Goal: Task Accomplishment & Management: Manage account settings

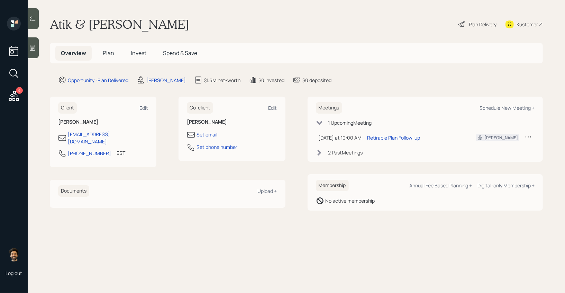
click at [112, 50] on span "Plan" at bounding box center [108, 53] width 11 height 8
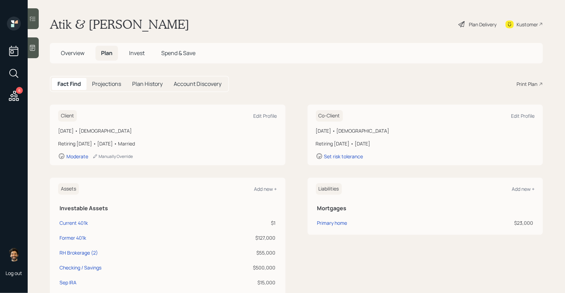
click at [138, 55] on span "Invest" at bounding box center [137, 53] width 16 height 8
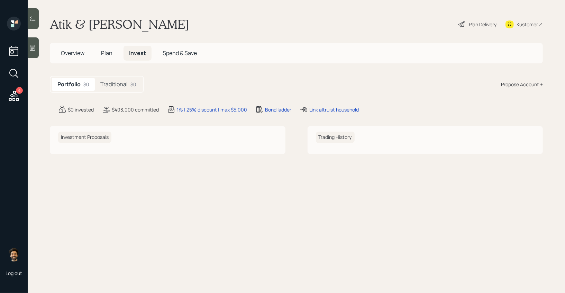
click at [114, 89] on div "Traditional $0" at bounding box center [118, 84] width 47 height 13
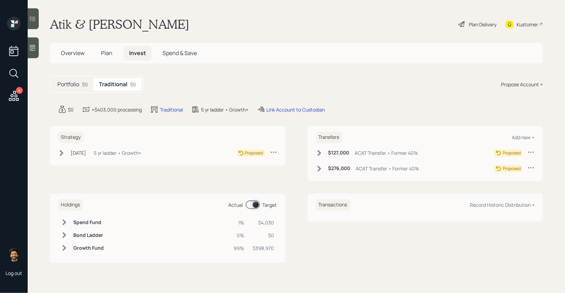
click at [113, 58] on h5 "Plan" at bounding box center [107, 53] width 23 height 15
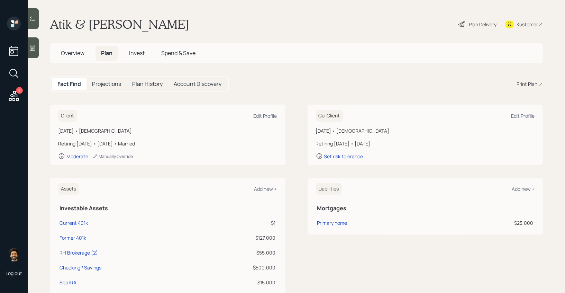
click at [132, 53] on span "Invest" at bounding box center [137, 53] width 16 height 8
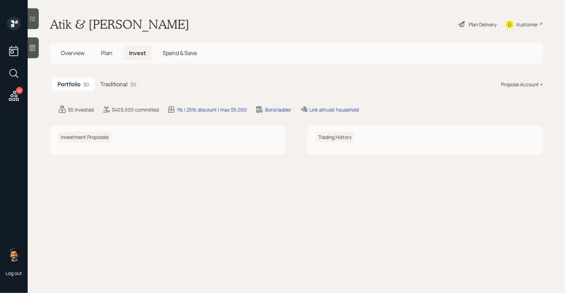
click at [113, 86] on h5 "Traditional" at bounding box center [113, 84] width 27 height 7
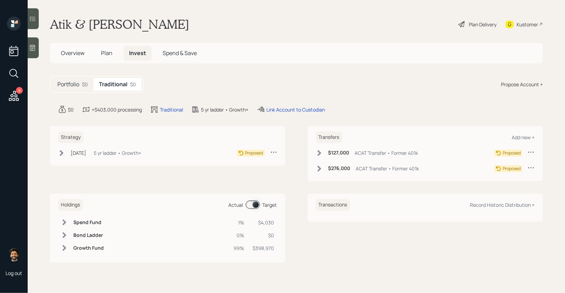
click at [493, 22] on div "Plan Delivery" at bounding box center [483, 24] width 28 height 7
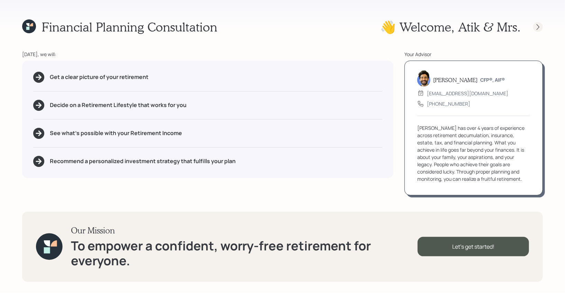
click at [537, 23] on div at bounding box center [538, 27] width 10 height 10
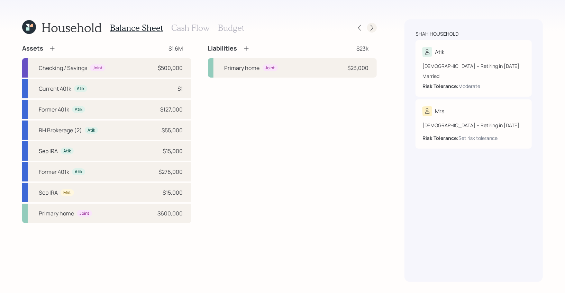
click at [371, 26] on icon at bounding box center [372, 27] width 7 height 7
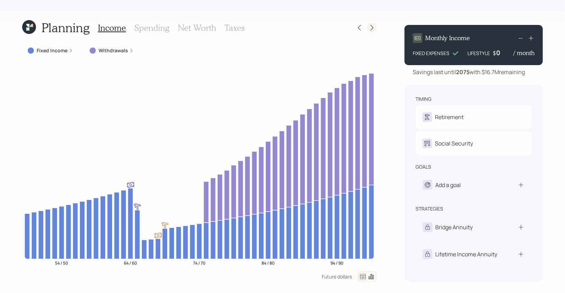
click at [373, 27] on icon at bounding box center [372, 28] width 3 height 6
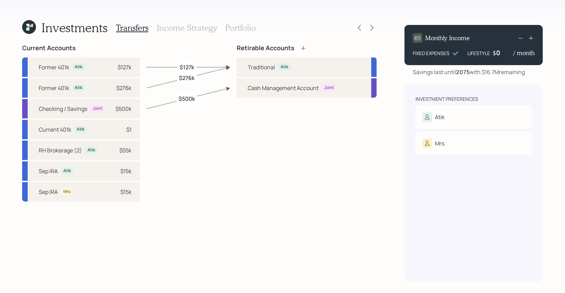
click at [242, 28] on h3 "Portfolio" at bounding box center [240, 28] width 31 height 10
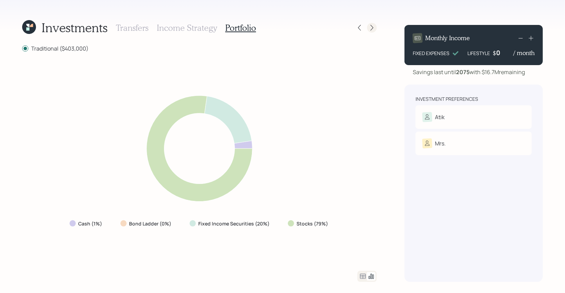
click at [373, 28] on icon at bounding box center [372, 27] width 7 height 7
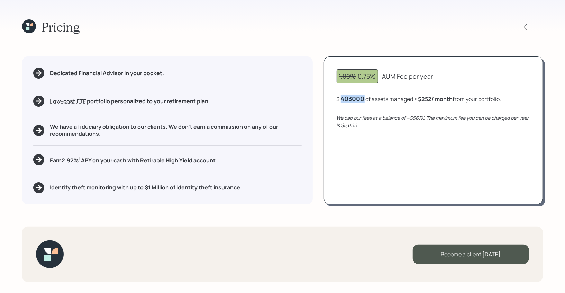
drag, startPoint x: 367, startPoint y: 97, endPoint x: 325, endPoint y: 100, distance: 41.6
click at [325, 100] on div "1.00% 0.75% AUM Fee per year $ 403000 of assets managed ≈ $252 / month from you…" at bounding box center [433, 129] width 219 height 147
click at [392, 114] on div "1.00% 0.75% AUM Fee per year $ 403000 of assets managed ≈ $252 / month from you…" at bounding box center [433, 129] width 219 height 147
drag, startPoint x: 422, startPoint y: 97, endPoint x: 453, endPoint y: 98, distance: 31.5
click at [453, 98] on div "$ 403,000 of assets managed ≈ $252 / month from your portfolio ." at bounding box center [420, 99] width 167 height 9
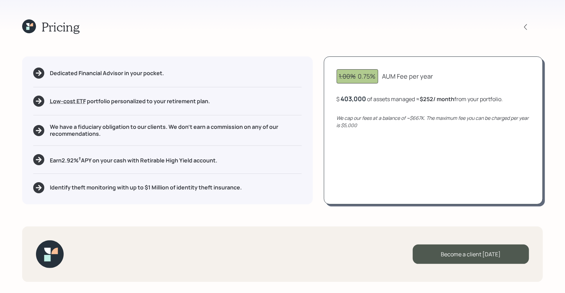
drag, startPoint x: 458, startPoint y: 98, endPoint x: 422, endPoint y: 98, distance: 35.7
click at [422, 98] on div "$ 403,000 of assets managed ≈ $252 / month from your portfolio ." at bounding box center [420, 99] width 167 height 9
drag, startPoint x: 409, startPoint y: 119, endPoint x: 424, endPoint y: 121, distance: 15.3
click at [424, 121] on div "We cap our fees at a balance of ~$667K. The maximum fee you can be charged per …" at bounding box center [434, 121] width 194 height 15
click at [353, 99] on div "403000" at bounding box center [353, 99] width 24 height 8
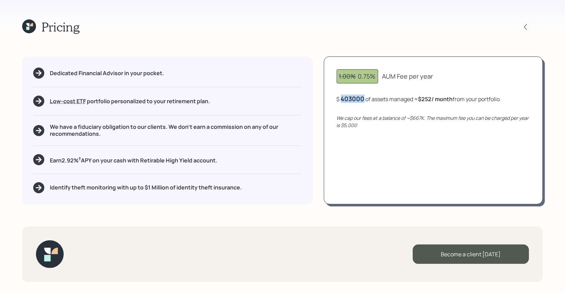
click at [353, 99] on div "403000" at bounding box center [353, 99] width 24 height 8
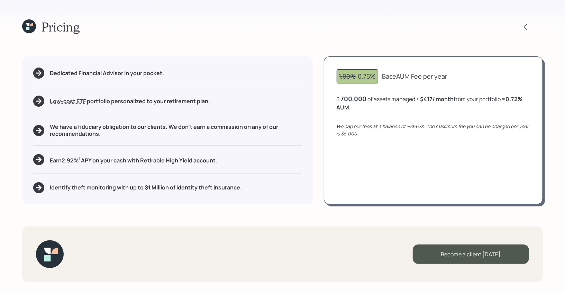
click at [379, 113] on div "1.00% 0.75% Base AUM Fee per year $ 700,000 of assets managed ≈ $417 / month fr…" at bounding box center [433, 129] width 219 height 147
drag, startPoint x: 367, startPoint y: 97, endPoint x: 331, endPoint y: 97, distance: 36.0
click at [331, 97] on div "1.00% 0.75% Base AUM Fee per year $ 700000 of assets managed ≈ $417 / month fro…" at bounding box center [433, 129] width 219 height 147
drag, startPoint x: 422, startPoint y: 100, endPoint x: 441, endPoint y: 100, distance: 19.0
click at [441, 100] on b "$417 / month" at bounding box center [438, 99] width 34 height 8
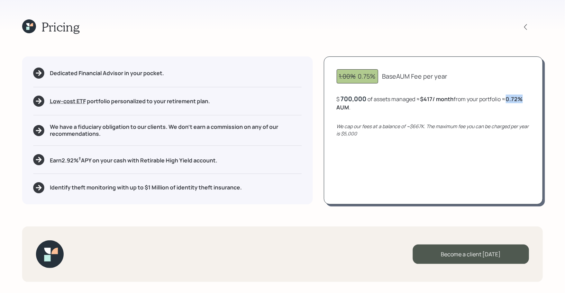
drag, startPoint x: 509, startPoint y: 99, endPoint x: 526, endPoint y: 99, distance: 17.0
click at [526, 99] on div "$ 700,000 of assets managed ≈ $417 / month from your portfolio ≈ 0.72 % AUM ." at bounding box center [434, 103] width 194 height 17
click at [355, 95] on div "700,000" at bounding box center [354, 99] width 26 height 8
click at [355, 95] on div "700000" at bounding box center [353, 99] width 24 height 8
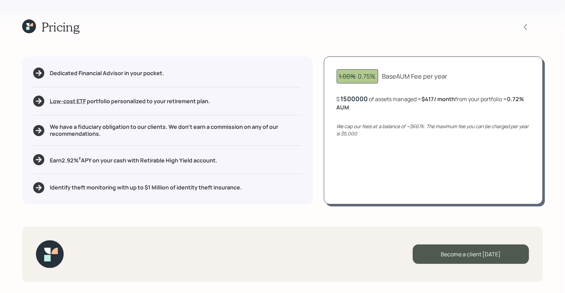
click at [385, 116] on div "1.00% 0.75% Base AUM Fee per year $ 1500000 of assets managed ≈ $417 / month fr…" at bounding box center [433, 129] width 219 height 147
drag, startPoint x: 374, startPoint y: 106, endPoint x: 332, endPoint y: 106, distance: 41.9
click at [332, 106] on div "1.00% 0.75% Base AUM Fee per year $ 1,500,000 of assets managed ≈ $417 / month …" at bounding box center [433, 129] width 219 height 147
drag, startPoint x: 427, startPoint y: 96, endPoint x: 460, endPoint y: 100, distance: 33.2
click at [459, 100] on b "$417 / month" at bounding box center [442, 99] width 34 height 8
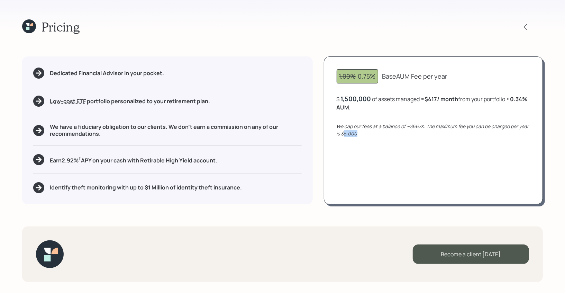
drag, startPoint x: 360, startPoint y: 133, endPoint x: 345, endPoint y: 133, distance: 14.9
click at [345, 133] on div "We cap our fees at a balance of ~$667K. The maximum fee you can be charged per …" at bounding box center [434, 130] width 194 height 15
drag, startPoint x: 476, startPoint y: 98, endPoint x: 513, endPoint y: 100, distance: 37.1
click at [513, 100] on div "$ 1,500,000 of assets managed ≈ $417 / month from your portfolio ≈ 0.34 % AUM ." at bounding box center [434, 103] width 194 height 17
click at [24, 23] on icon at bounding box center [29, 26] width 14 height 14
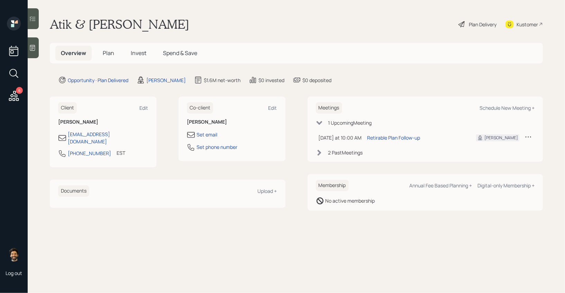
click at [115, 60] on h5 "Plan" at bounding box center [108, 53] width 23 height 15
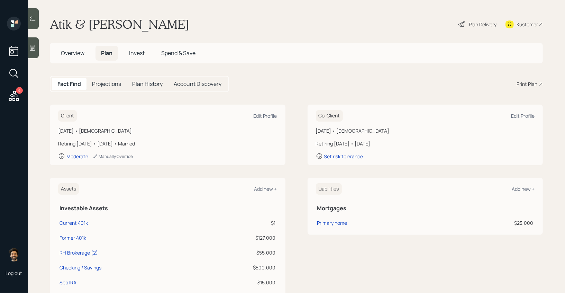
click at [477, 21] on div "Plan Delivery" at bounding box center [483, 24] width 28 height 7
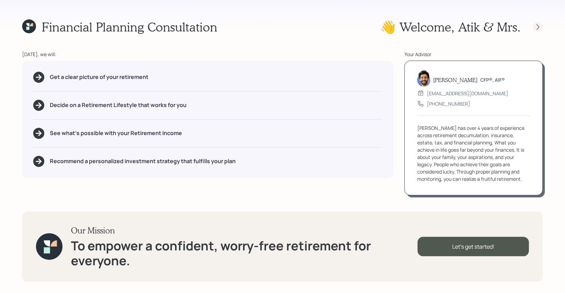
click at [541, 24] on icon at bounding box center [538, 27] width 7 height 7
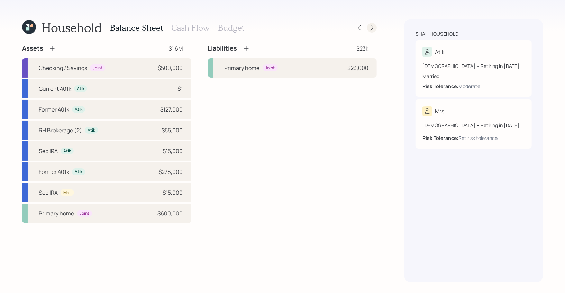
click at [375, 28] on icon at bounding box center [372, 27] width 7 height 7
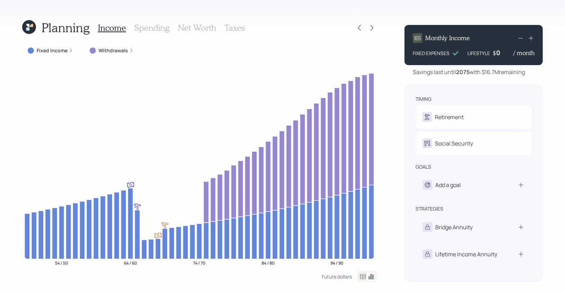
click at [375, 28] on icon at bounding box center [372, 27] width 7 height 7
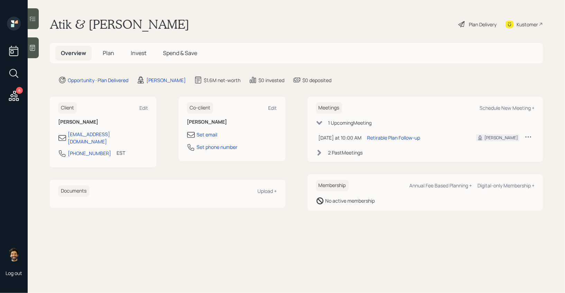
click at [104, 52] on span "Plan" at bounding box center [108, 53] width 11 height 8
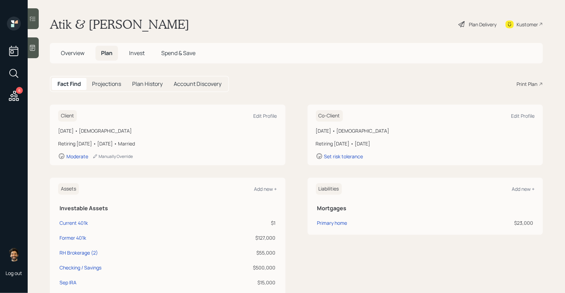
click at [14, 95] on icon at bounding box center [14, 96] width 12 height 12
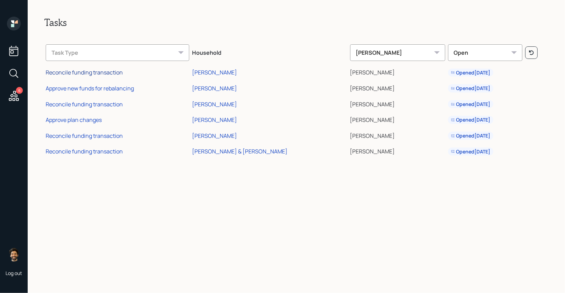
click at [84, 70] on div "Reconcile funding transaction" at bounding box center [84, 73] width 77 height 8
click at [98, 156] on td "Reconcile funding transaction" at bounding box center [117, 151] width 146 height 16
click at [88, 150] on div "Reconcile funding transaction" at bounding box center [84, 151] width 77 height 8
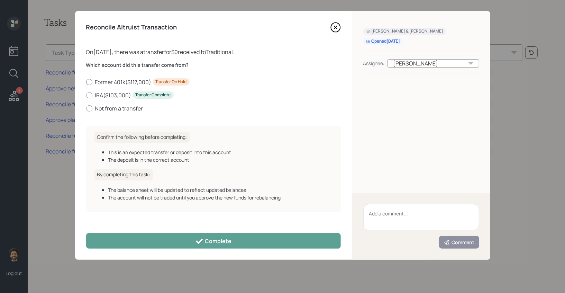
click at [93, 79] on label "Former 401k ( $117,000 ) Transfer On Hold" at bounding box center [213, 82] width 255 height 8
click at [86, 82] on input "Former 401k ( $117,000 ) Transfer On Hold" at bounding box center [86, 82] width 0 height 0
radio input "true"
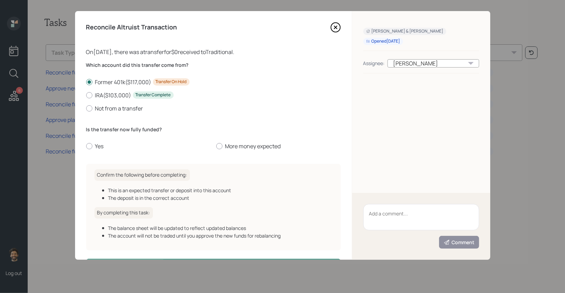
click at [94, 88] on div "Former 401k ( $117,000 ) Transfer On Hold IRA ( $103,000 ) Transfer Complete No…" at bounding box center [213, 95] width 255 height 34
click at [94, 97] on label "IRA ( $103,000 ) Transfer Complete" at bounding box center [213, 95] width 255 height 8
click at [86, 95] on input "IRA ( $103,000 ) Transfer Complete" at bounding box center [86, 95] width 0 height 0
radio input "true"
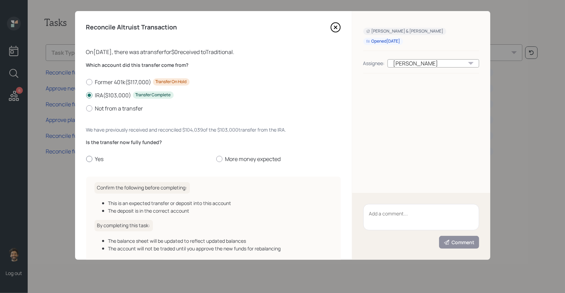
click at [99, 159] on label "Yes" at bounding box center [148, 159] width 125 height 8
click at [86, 159] on input "Yes" at bounding box center [86, 159] width 0 height 0
radio input "true"
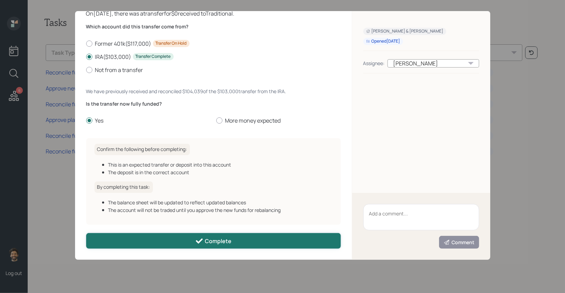
click at [168, 244] on button "Complete" at bounding box center [213, 241] width 255 height 16
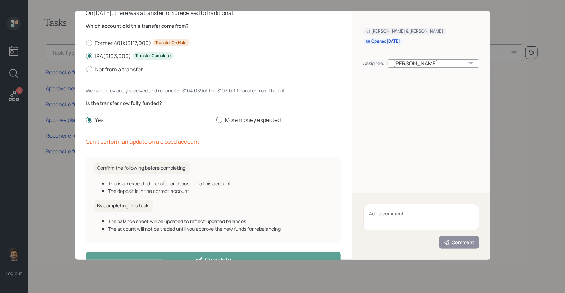
click at [237, 121] on label "More money expected" at bounding box center [278, 120] width 125 height 8
click at [216, 120] on input "More money expected" at bounding box center [216, 120] width 0 height 0
radio input "true"
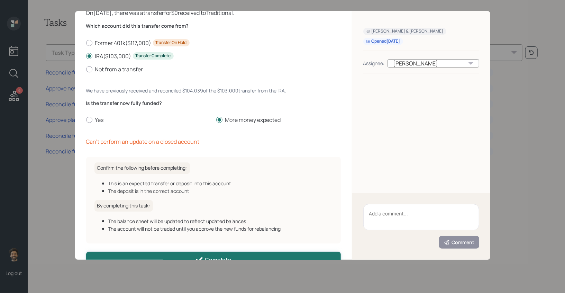
click at [190, 256] on button "Complete" at bounding box center [213, 260] width 255 height 16
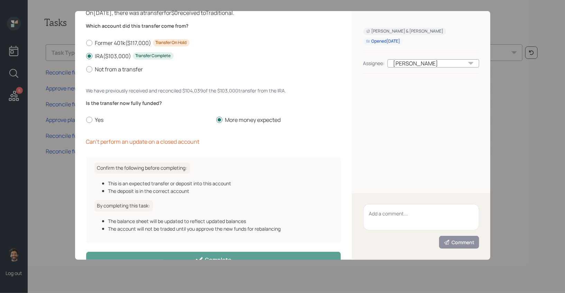
scroll to position [0, 0]
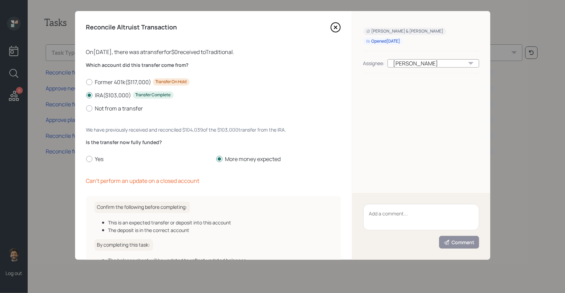
click at [333, 28] on icon at bounding box center [336, 27] width 10 height 10
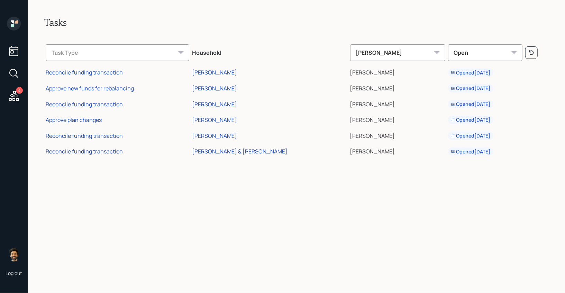
click at [73, 152] on div "Reconcile funding transaction" at bounding box center [84, 151] width 77 height 8
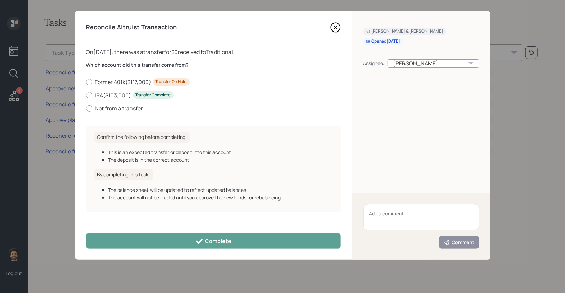
click at [331, 26] on icon at bounding box center [335, 27] width 9 height 9
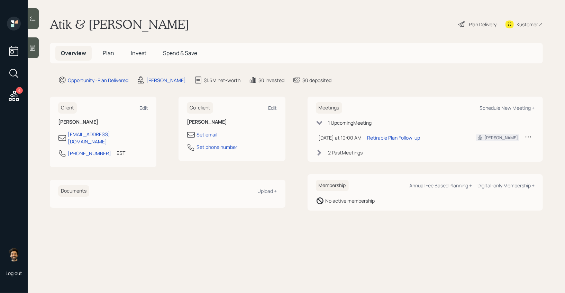
click at [104, 51] on span "Plan" at bounding box center [108, 53] width 11 height 8
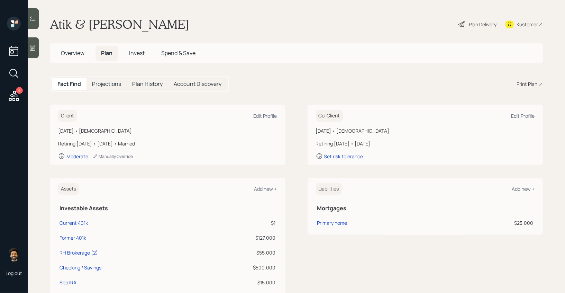
click at [140, 56] on span "Invest" at bounding box center [137, 53] width 16 height 8
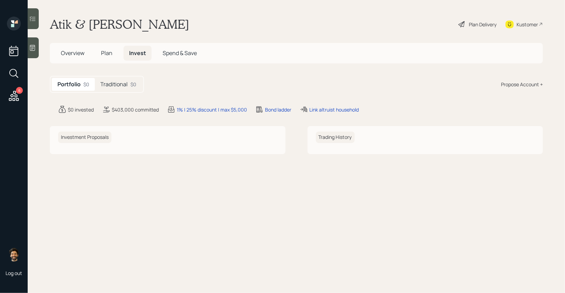
click at [124, 87] on h5 "Traditional" at bounding box center [113, 84] width 27 height 7
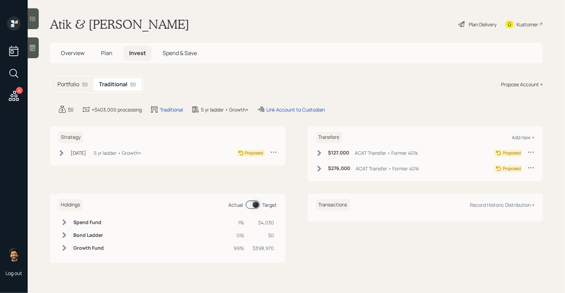
click at [104, 57] on h5 "Plan" at bounding box center [107, 53] width 23 height 15
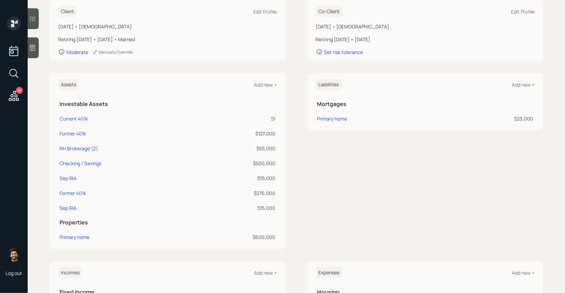
scroll to position [105, 0]
drag, startPoint x: 275, startPoint y: 146, endPoint x: 254, endPoint y: 146, distance: 21.1
click at [254, 146] on div "$55,000" at bounding box center [237, 147] width 77 height 7
click at [268, 193] on div "$276,000" at bounding box center [237, 191] width 77 height 7
drag, startPoint x: 276, startPoint y: 191, endPoint x: 252, endPoint y: 191, distance: 23.9
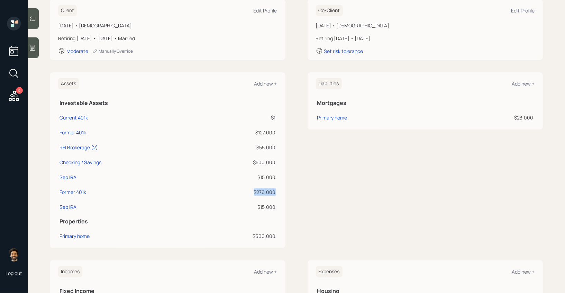
click at [252, 191] on td "$276,000" at bounding box center [237, 190] width 80 height 15
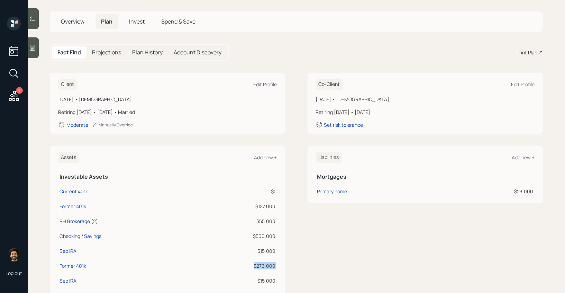
scroll to position [0, 0]
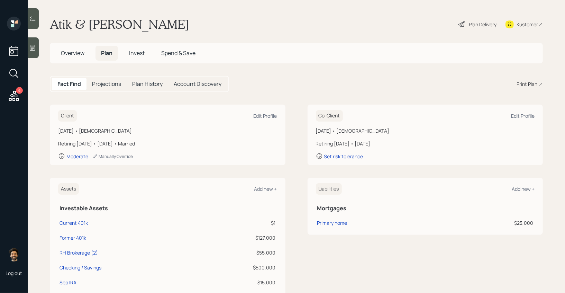
click at [477, 25] on div "Plan Delivery" at bounding box center [483, 24] width 28 height 7
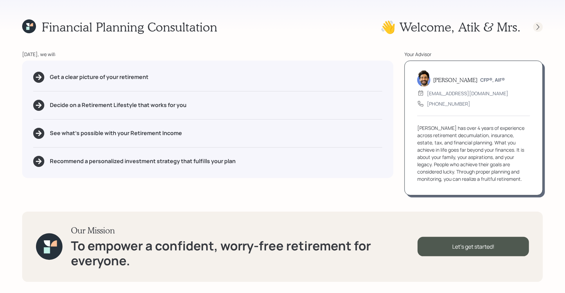
click at [538, 25] on icon at bounding box center [538, 27] width 7 height 7
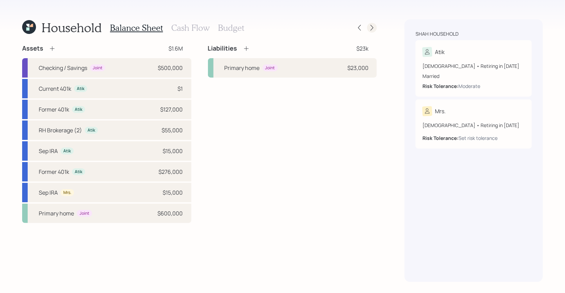
click at [373, 29] on icon at bounding box center [372, 27] width 7 height 7
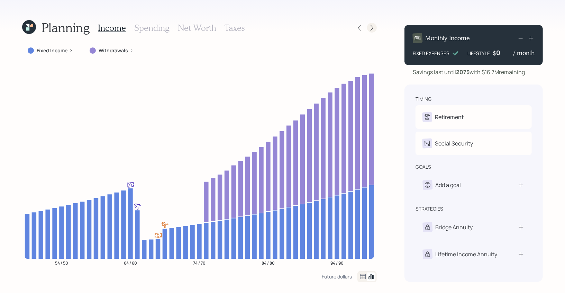
click at [373, 26] on icon at bounding box center [372, 27] width 7 height 7
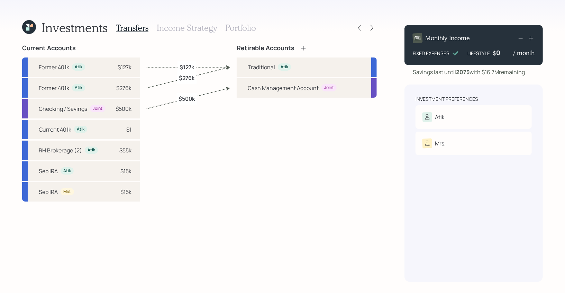
click at [195, 26] on h3 "Income Strategy" at bounding box center [187, 28] width 60 height 10
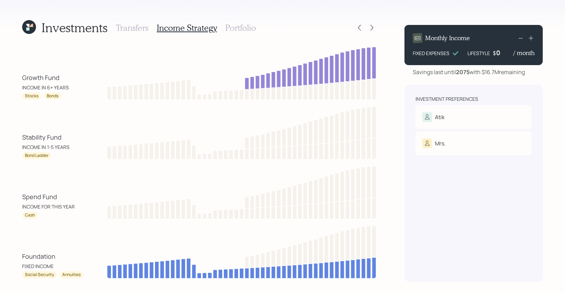
click at [240, 27] on h3 "Portfolio" at bounding box center [240, 28] width 31 height 10
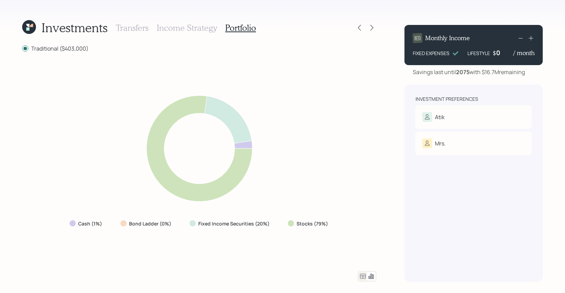
click at [362, 276] on icon at bounding box center [363, 276] width 8 height 8
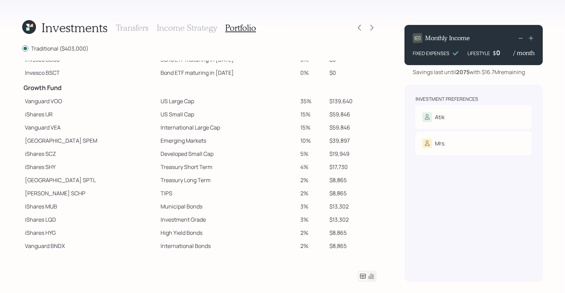
scroll to position [92, 0]
click at [374, 279] on icon at bounding box center [371, 276] width 5 height 5
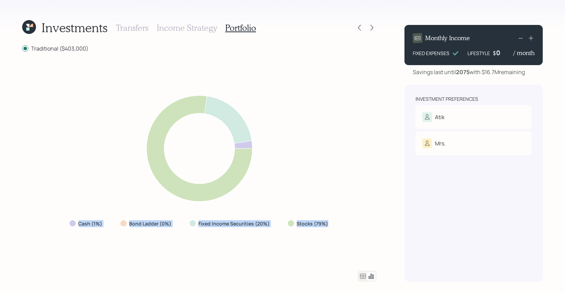
drag, startPoint x: 329, startPoint y: 223, endPoint x: 71, endPoint y: 225, distance: 257.6
click at [71, 225] on div "Cash (1%) Bond Ladder (0%) Fixed Income Securities (20%) Stocks (79%)" at bounding box center [199, 223] width 271 height 12
